Goal: Navigation & Orientation: Find specific page/section

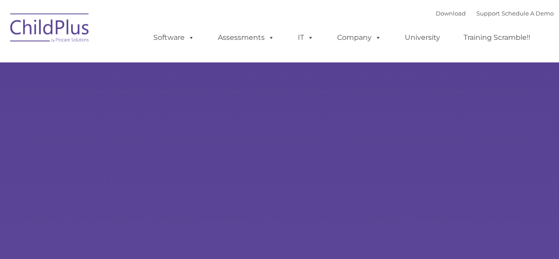
type input ""
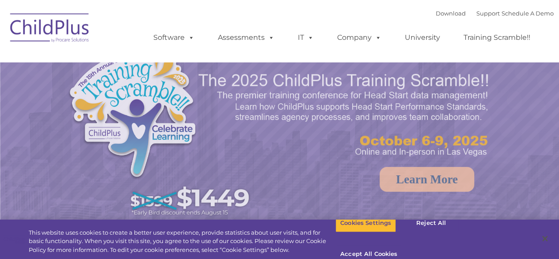
select select "MEDIUM"
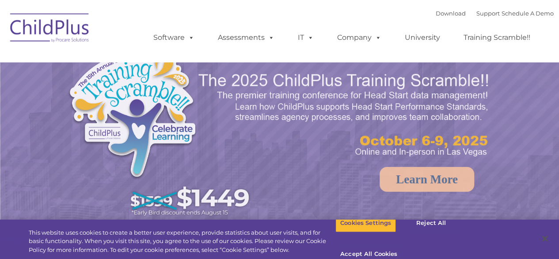
select select "MEDIUM"
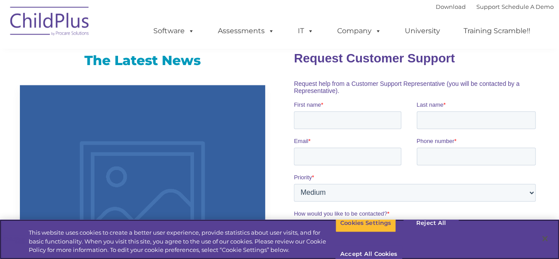
scroll to position [542, 0]
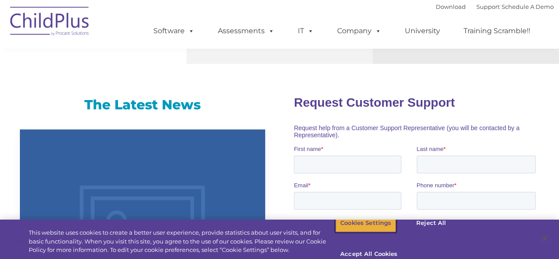
click at [373, 232] on button "Cookies Settings" at bounding box center [366, 223] width 61 height 19
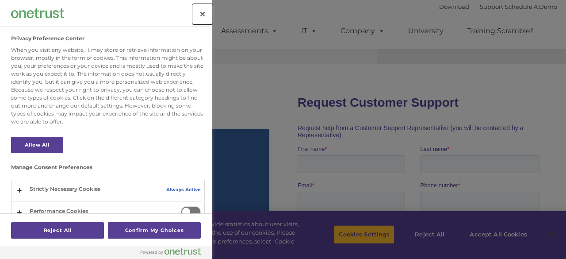
click at [199, 11] on button "Close" at bounding box center [202, 13] width 19 height 19
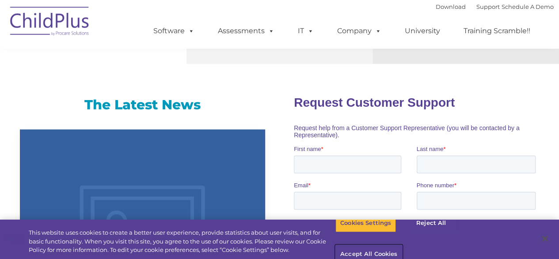
drag, startPoint x: 482, startPoint y: 231, endPoint x: 462, endPoint y: 212, distance: 27.5
click at [402, 245] on button "Accept All Cookies" at bounding box center [369, 254] width 67 height 19
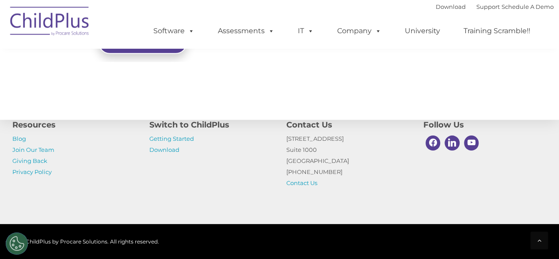
scroll to position [1084, 0]
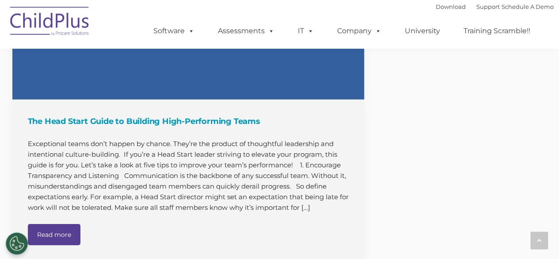
scroll to position [1241, 0]
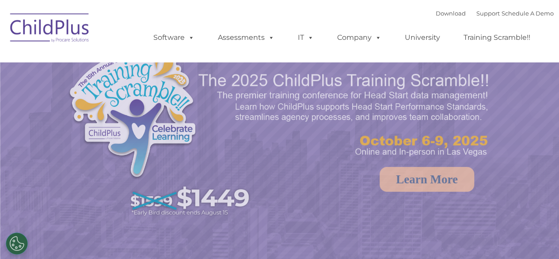
select select "MEDIUM"
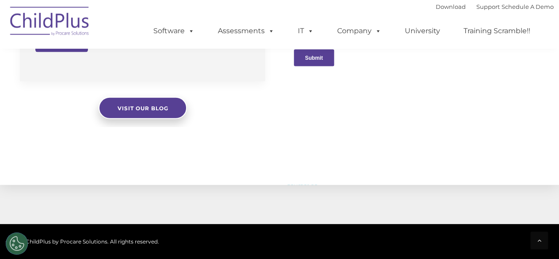
scroll to position [1059, 0]
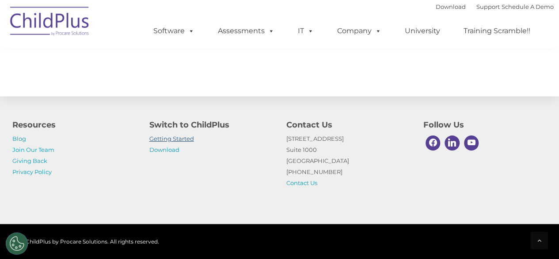
click at [164, 138] on link "Getting Started" at bounding box center [171, 138] width 45 height 7
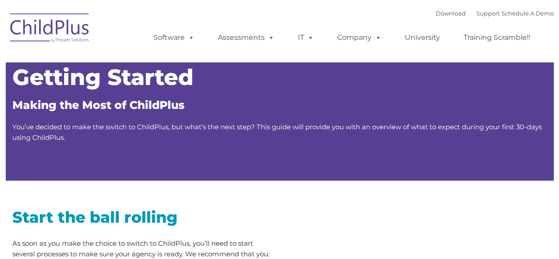
type input ""
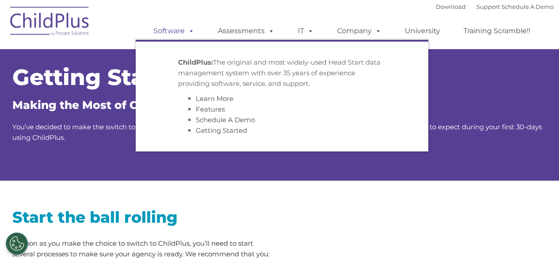
click at [176, 31] on link "Software" at bounding box center [174, 31] width 59 height 18
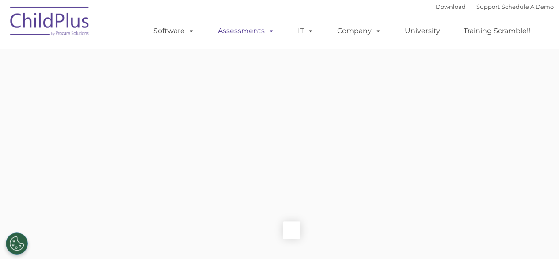
type input ""
